Goal: Understand process/instructions: Learn how to perform a task or action

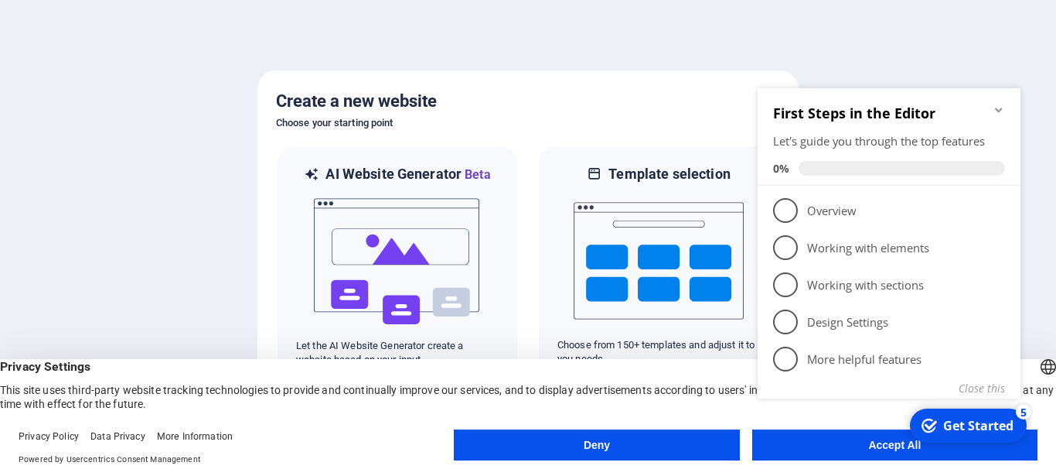
click div "checkmark Get Started 5 First Steps in the Editor Let's guide you through the t…"
click at [820, 451] on appcues-checklist "Contextual help checklist present on screen" at bounding box center [892, 263] width 281 height 380
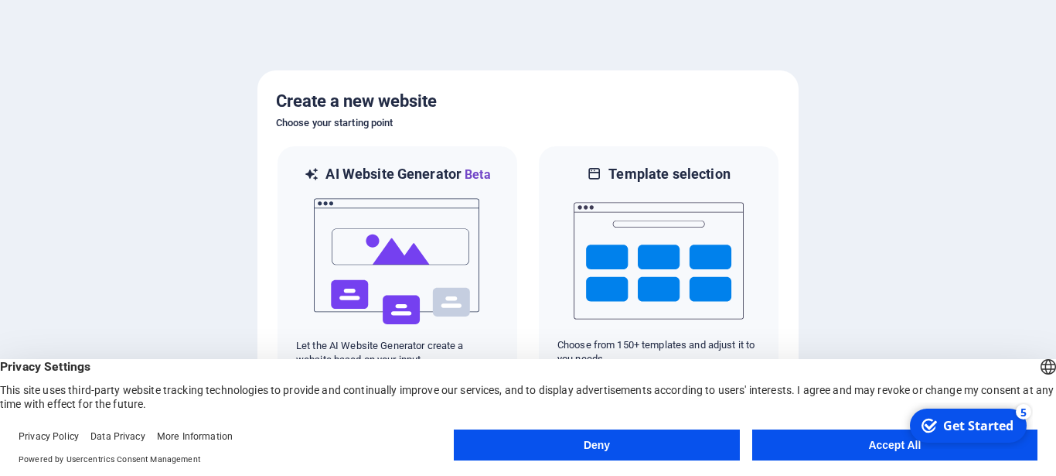
click at [820, 448] on body "bishalpos.com Press [Ctrl] + [C] to copy an element you'd like to see more of a…" at bounding box center [528, 238] width 1056 height 476
click at [820, 447] on button "Accept All" at bounding box center [894, 444] width 285 height 31
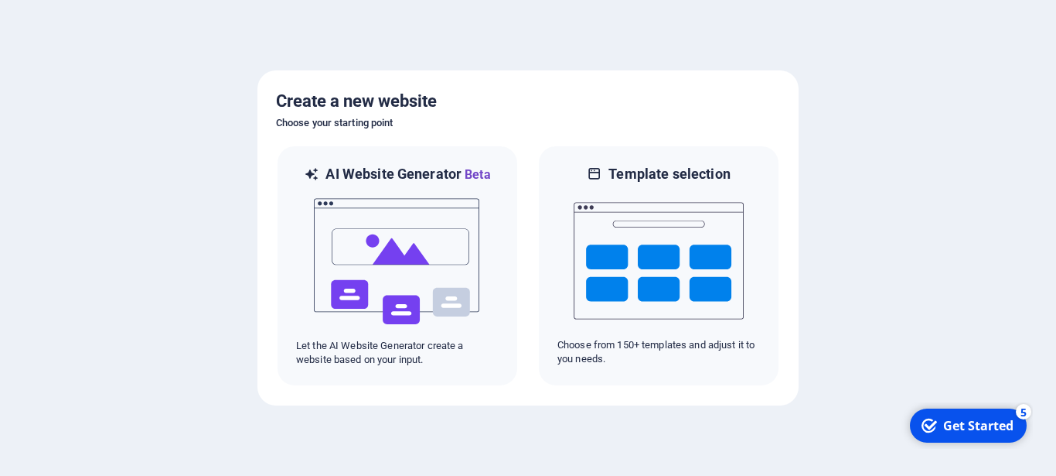
click at [820, 447] on div at bounding box center [528, 238] width 1056 height 476
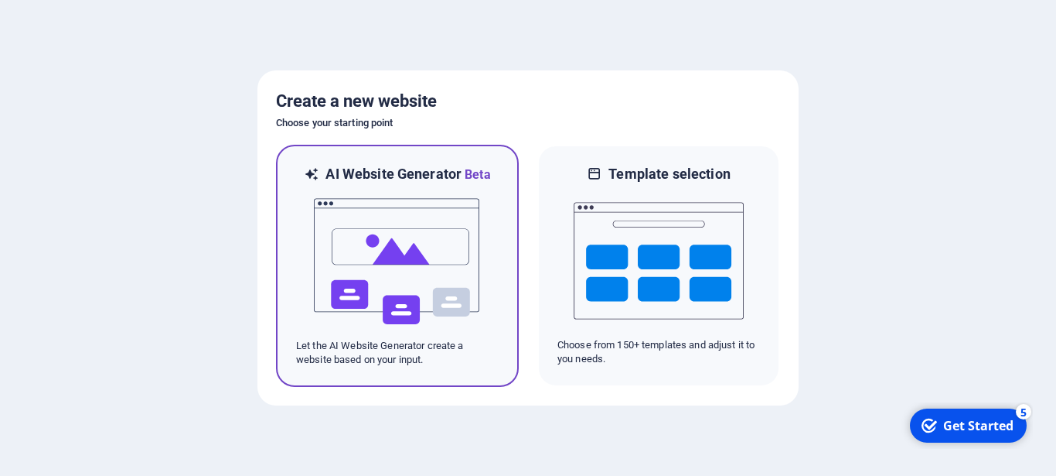
click at [444, 327] on img at bounding box center [397, 261] width 170 height 155
